Goal: Task Accomplishment & Management: Manage account settings

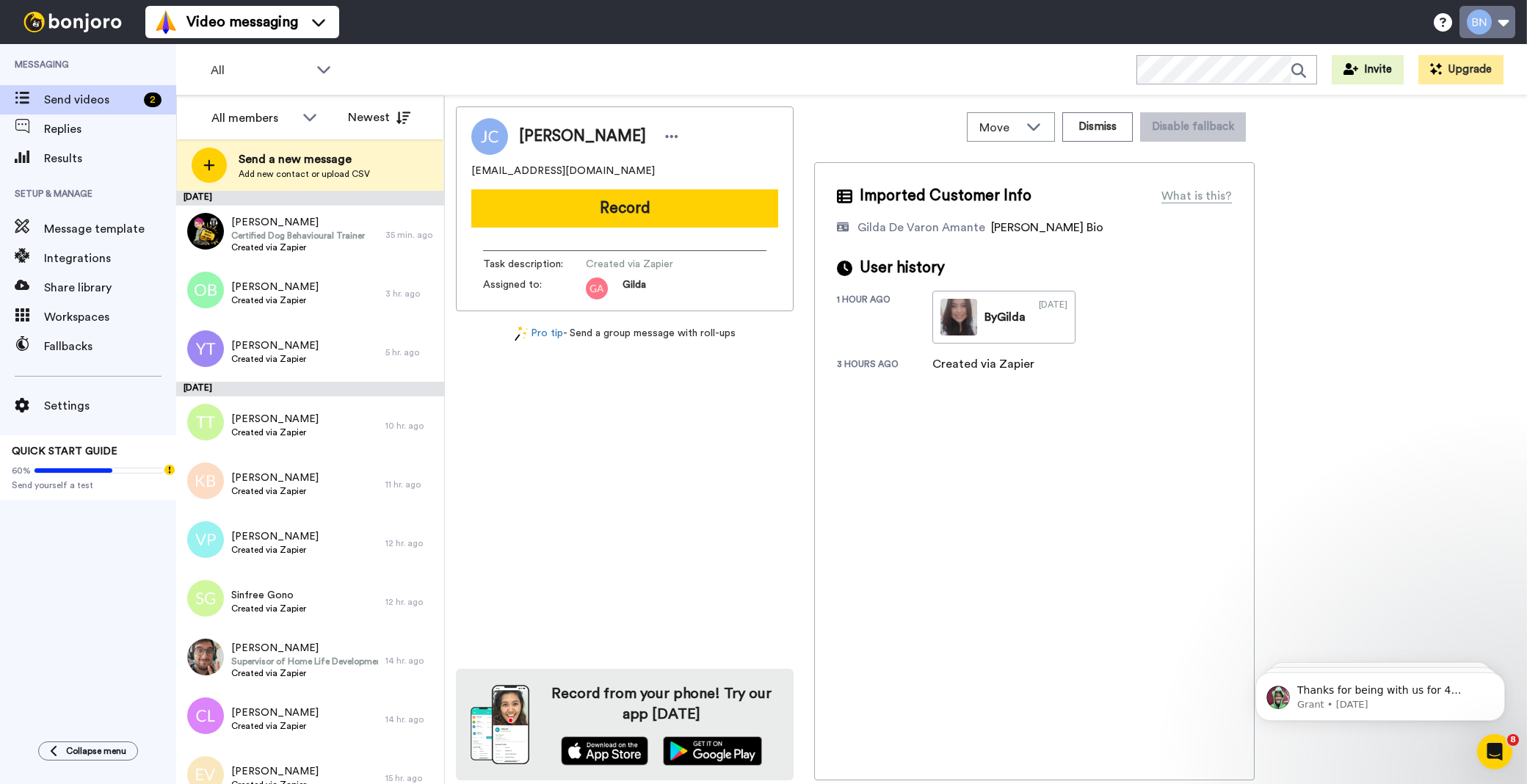
click at [1492, 13] on button at bounding box center [1487, 22] width 56 height 32
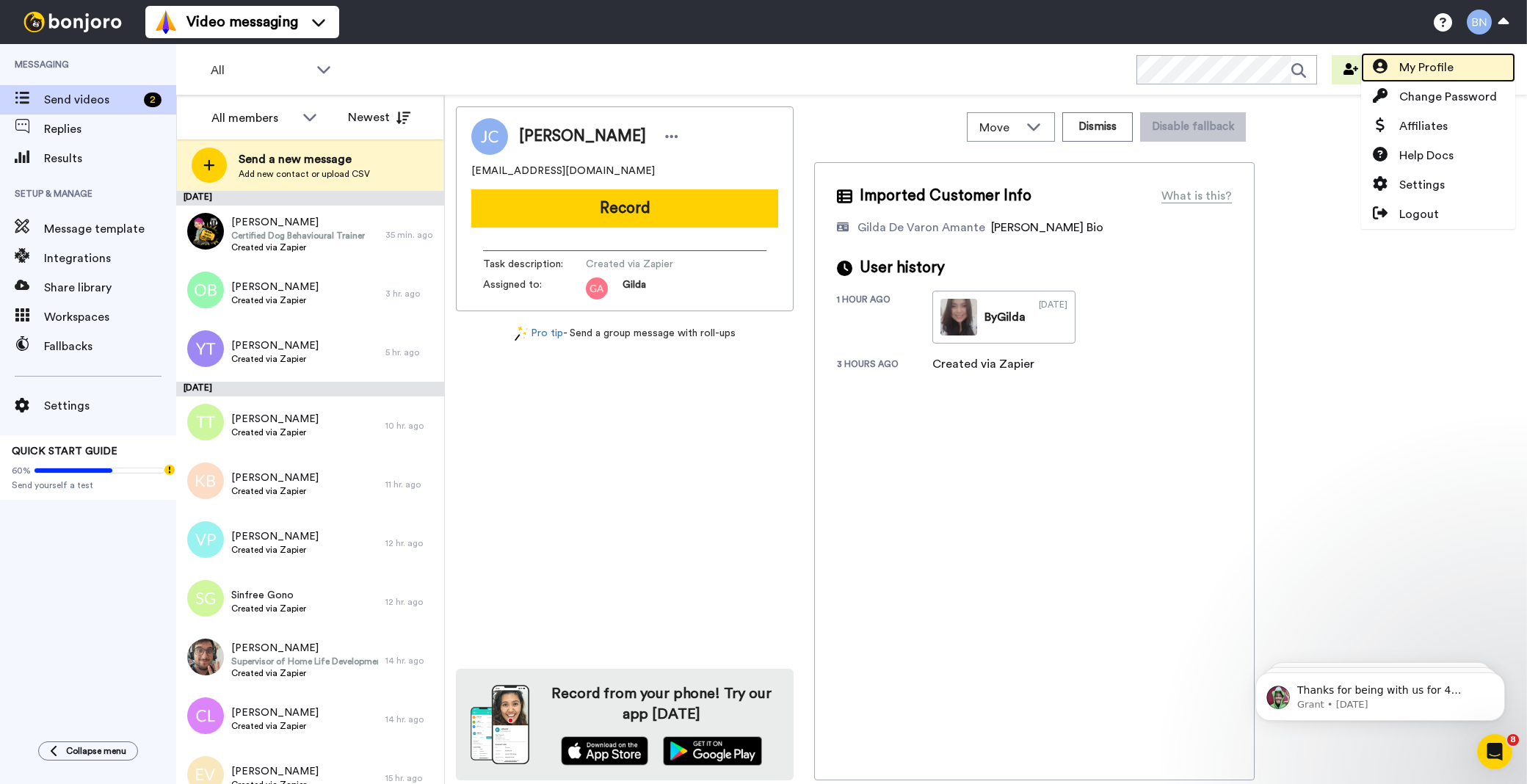
click at [1439, 62] on span "My Profile" at bounding box center [1426, 68] width 54 height 18
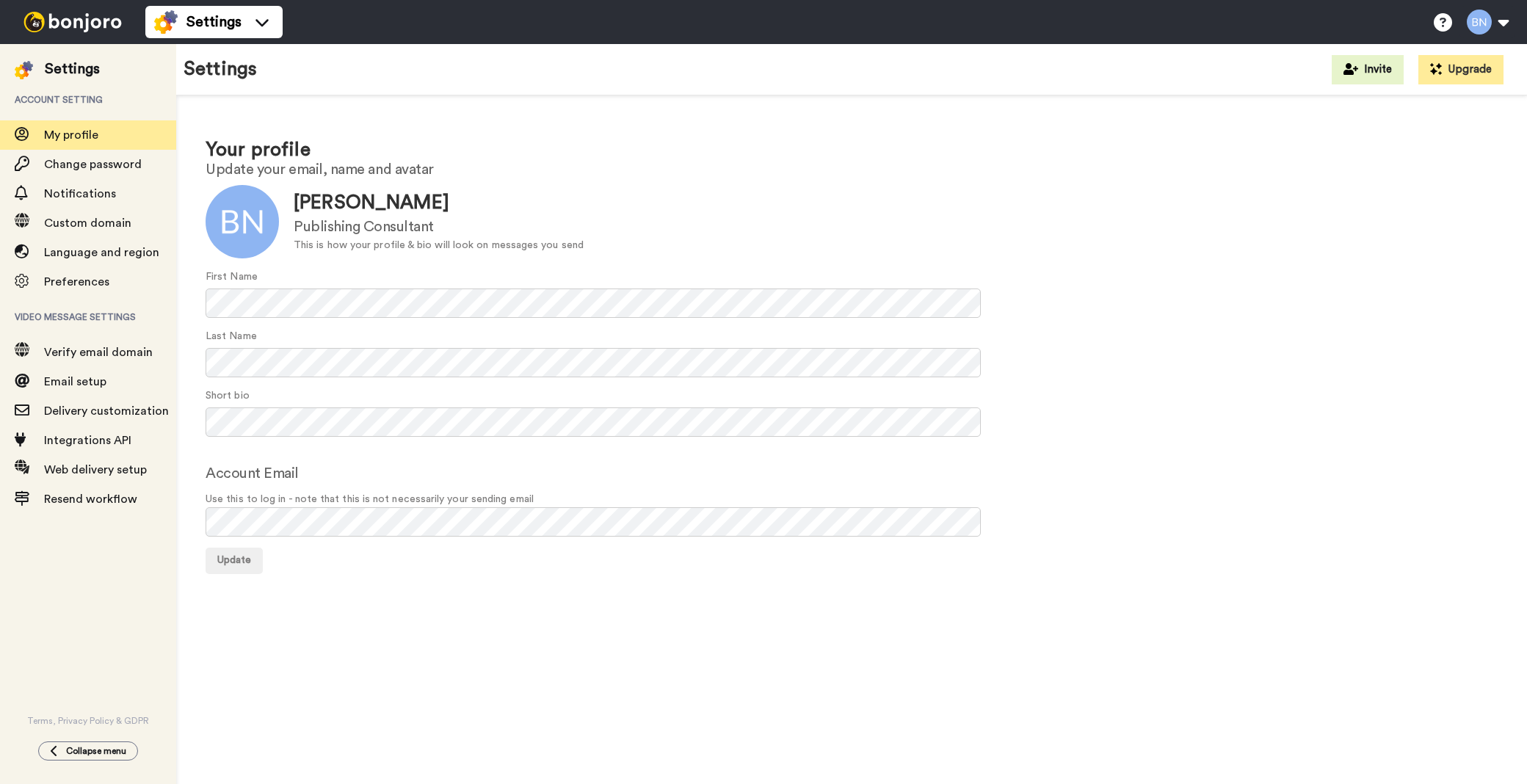
click at [70, 13] on img at bounding box center [73, 22] width 110 height 21
